Goal: Book appointment/travel/reservation

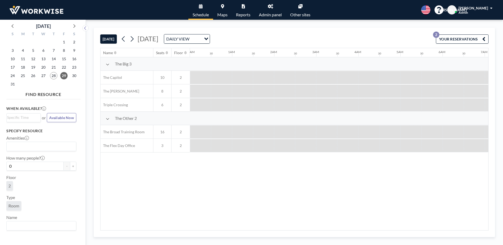
scroll to position [0, 316]
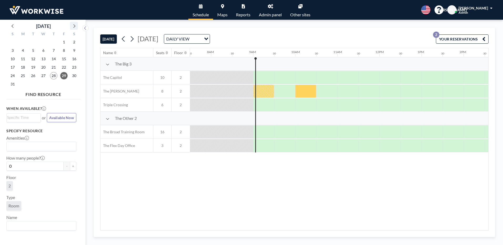
click at [73, 28] on icon at bounding box center [74, 25] width 7 height 7
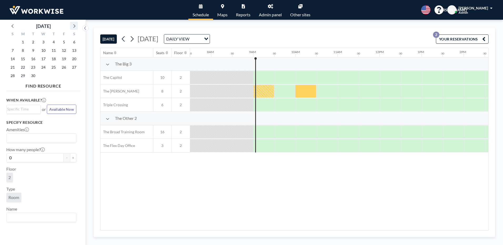
click at [73, 28] on icon at bounding box center [74, 25] width 7 height 7
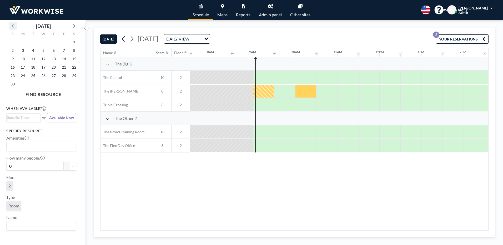
click at [12, 26] on icon at bounding box center [12, 26] width 2 height 4
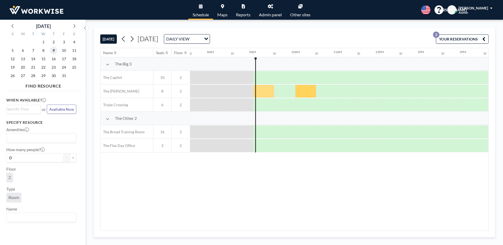
click at [54, 52] on span "9" at bounding box center [53, 50] width 7 height 7
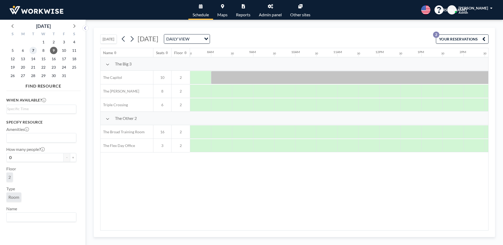
click at [34, 51] on span "7" at bounding box center [32, 50] width 7 height 7
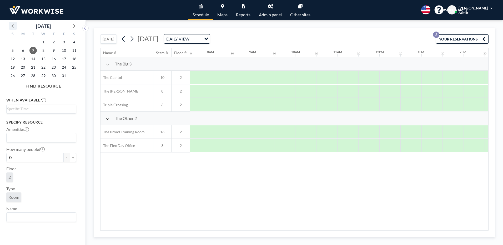
click at [15, 25] on icon at bounding box center [12, 25] width 7 height 7
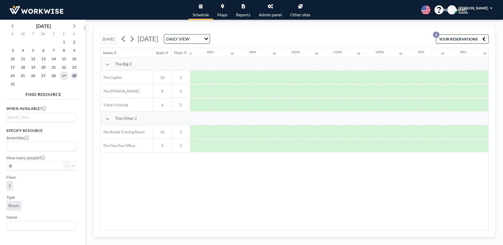
click at [76, 75] on span "30" at bounding box center [74, 75] width 7 height 7
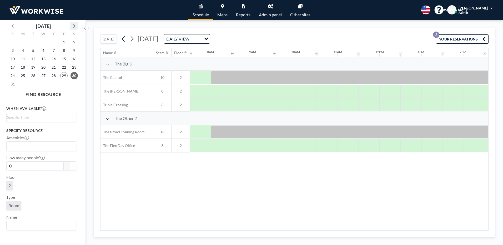
click at [75, 24] on icon at bounding box center [74, 25] width 7 height 7
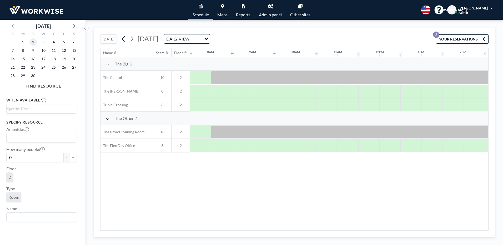
click at [34, 43] on span "2" at bounding box center [32, 41] width 7 height 7
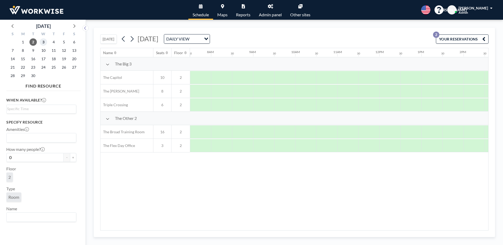
click at [42, 42] on span "3" at bounding box center [43, 41] width 7 height 7
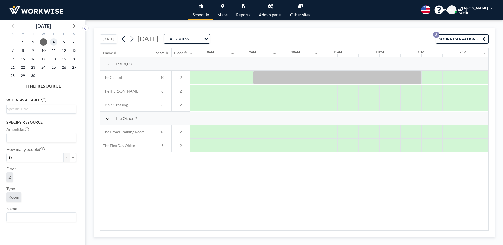
click at [55, 42] on span "4" at bounding box center [53, 41] width 7 height 7
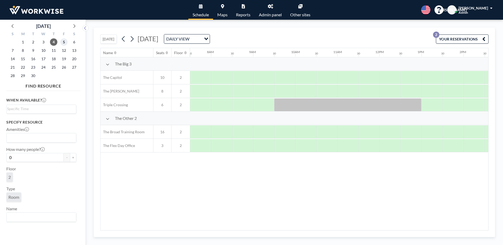
click at [63, 41] on span "5" at bounding box center [63, 41] width 7 height 7
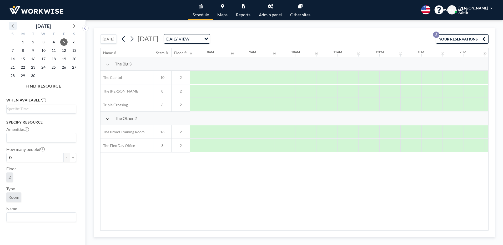
click at [13, 27] on icon at bounding box center [12, 26] width 2 height 4
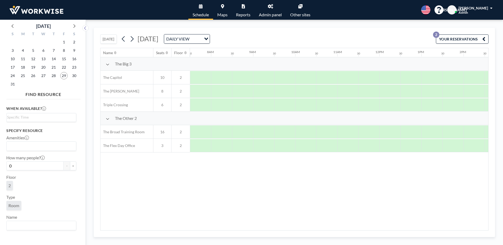
click at [60, 77] on div "29" at bounding box center [64, 76] width 10 height 8
click at [64, 74] on span "29" at bounding box center [63, 75] width 7 height 7
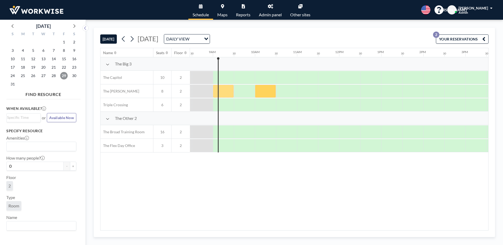
scroll to position [0, 358]
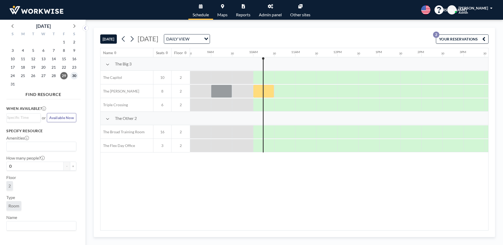
click at [74, 75] on span "30" at bounding box center [74, 75] width 7 height 7
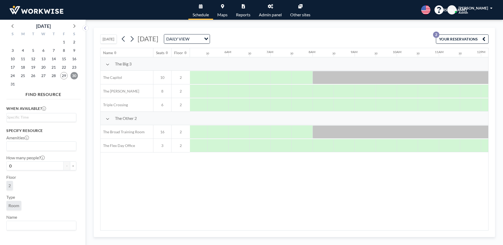
scroll to position [0, 316]
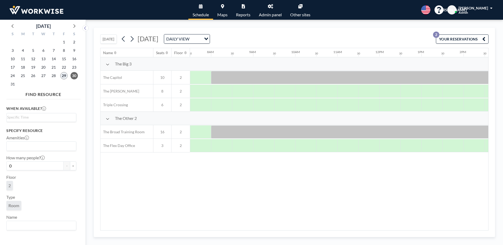
click at [62, 74] on span "29" at bounding box center [63, 75] width 7 height 7
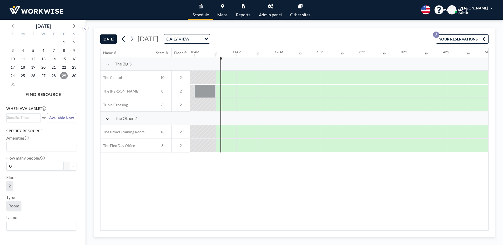
scroll to position [0, 421]
